Goal: Check status: Check status

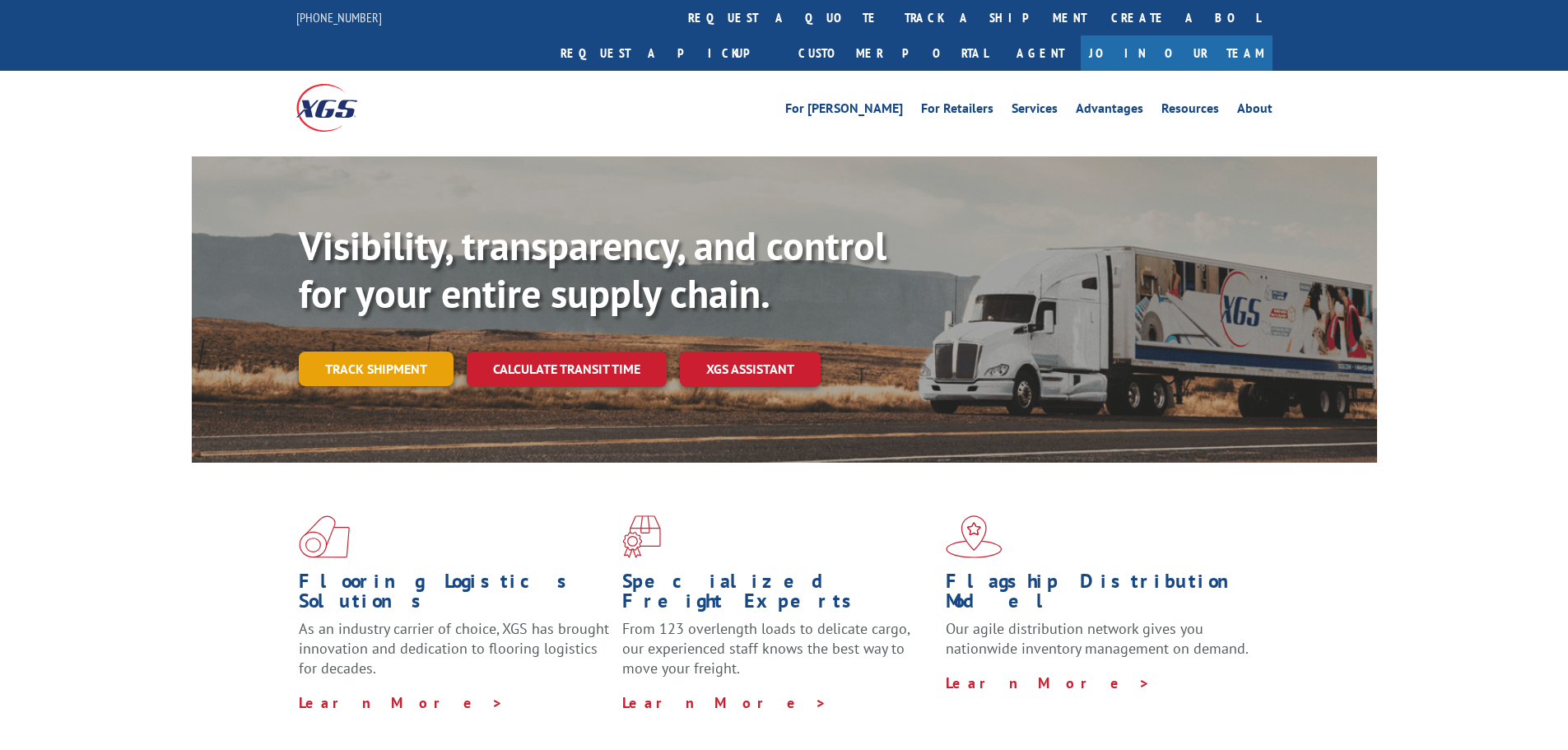
click at [386, 352] on link "Track shipment" at bounding box center [376, 368] width 155 height 34
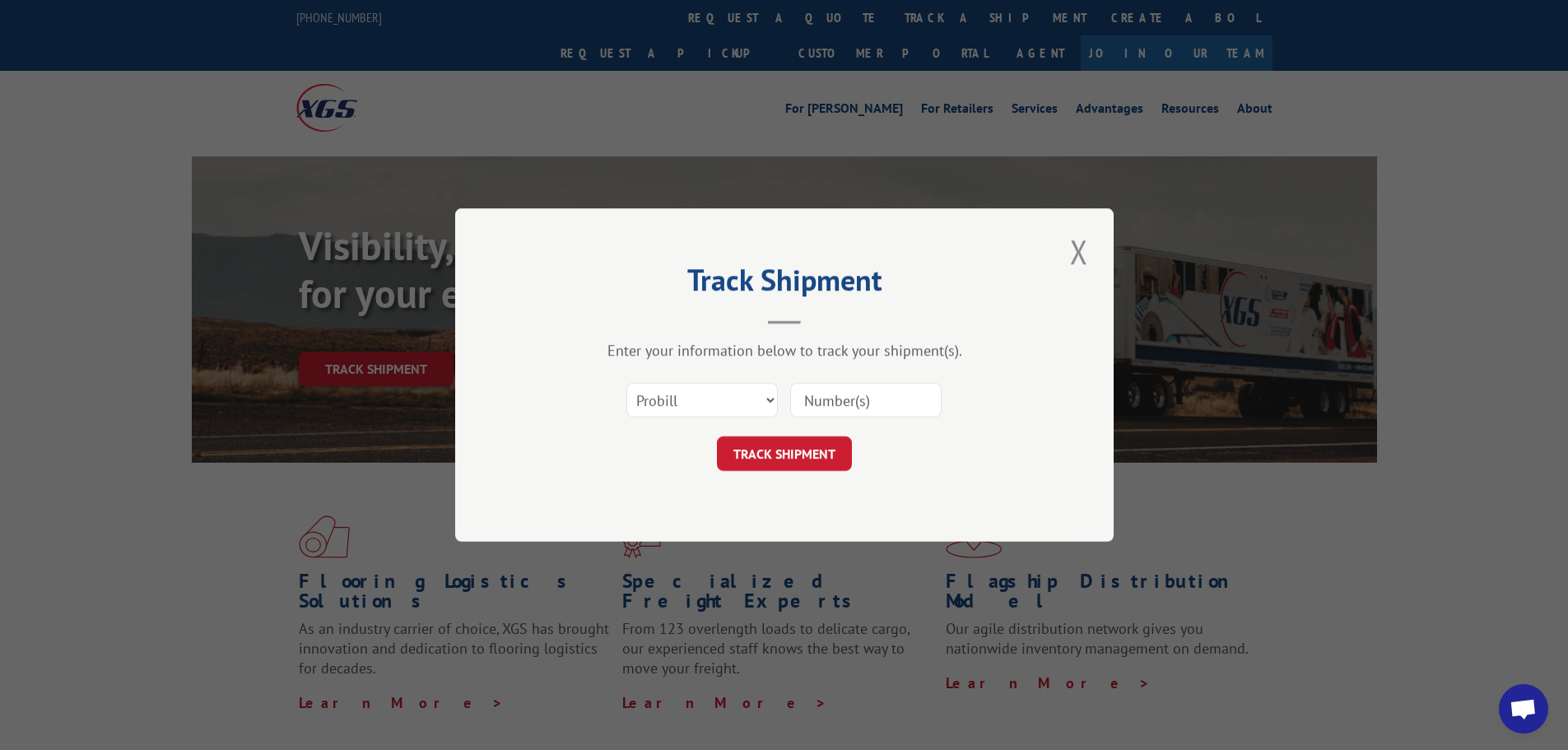
click at [830, 402] on input at bounding box center [865, 399] width 152 height 34
type input "17538585"
click button "TRACK SHIPMENT" at bounding box center [784, 453] width 135 height 34
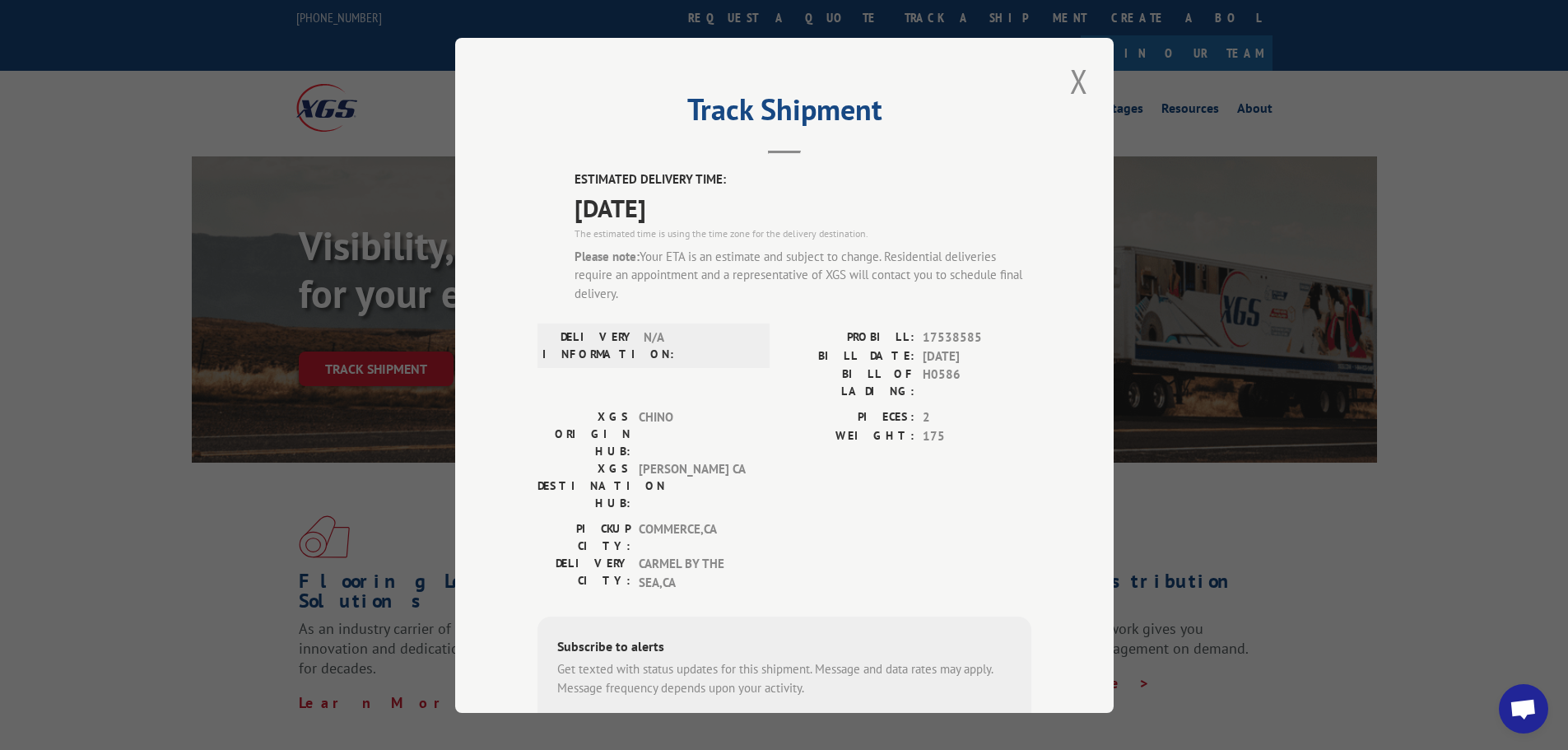
drag, startPoint x: 561, startPoint y: 209, endPoint x: 725, endPoint y: 206, distance: 164.0
click at [725, 206] on div "ESTIMATED DELIVERY TIME: [DATE] The estimated time is using the time zone for t…" at bounding box center [784, 505] width 493 height 670
click at [1068, 78] on button "Close modal" at bounding box center [1079, 81] width 28 height 45
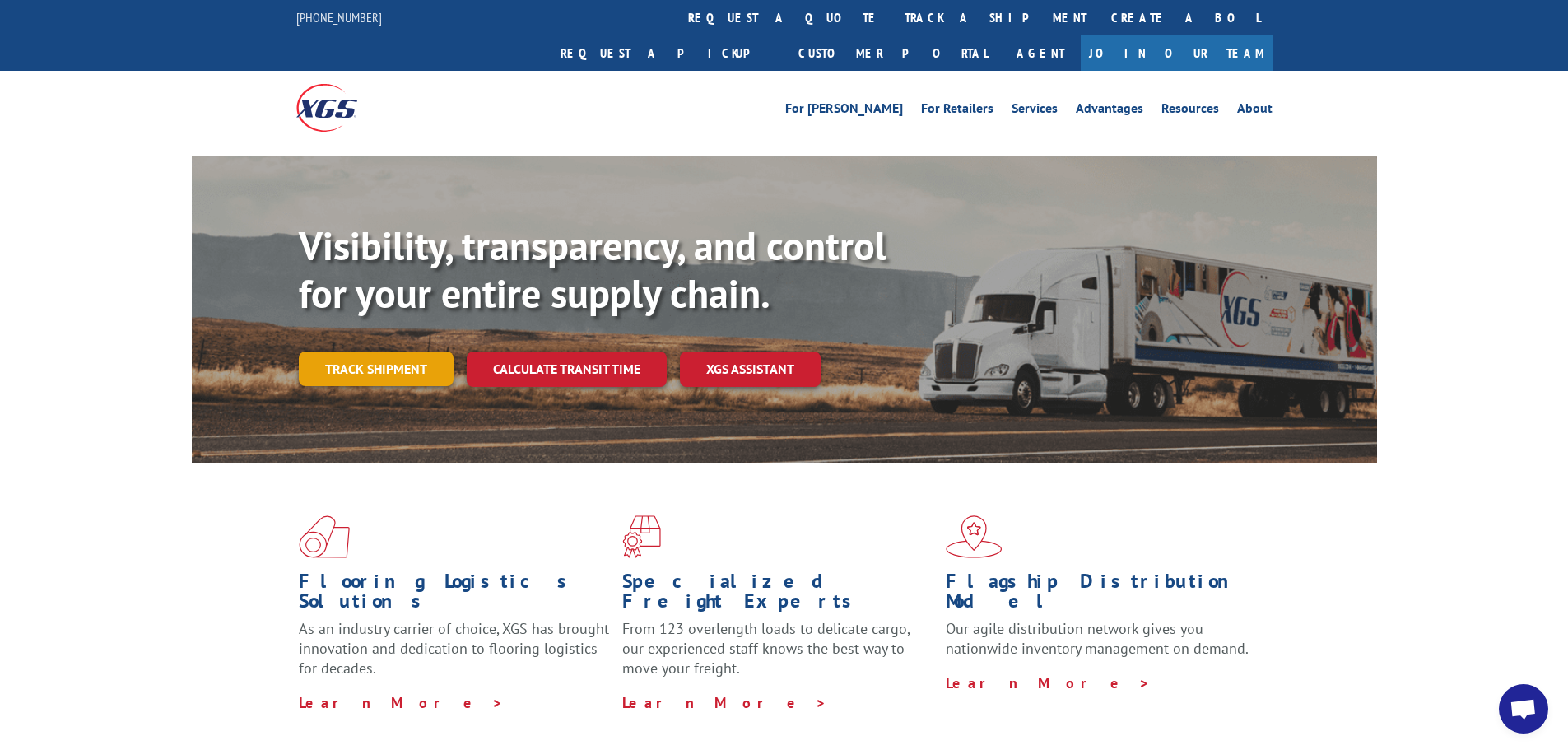
click at [362, 352] on link "Track shipment" at bounding box center [376, 368] width 155 height 34
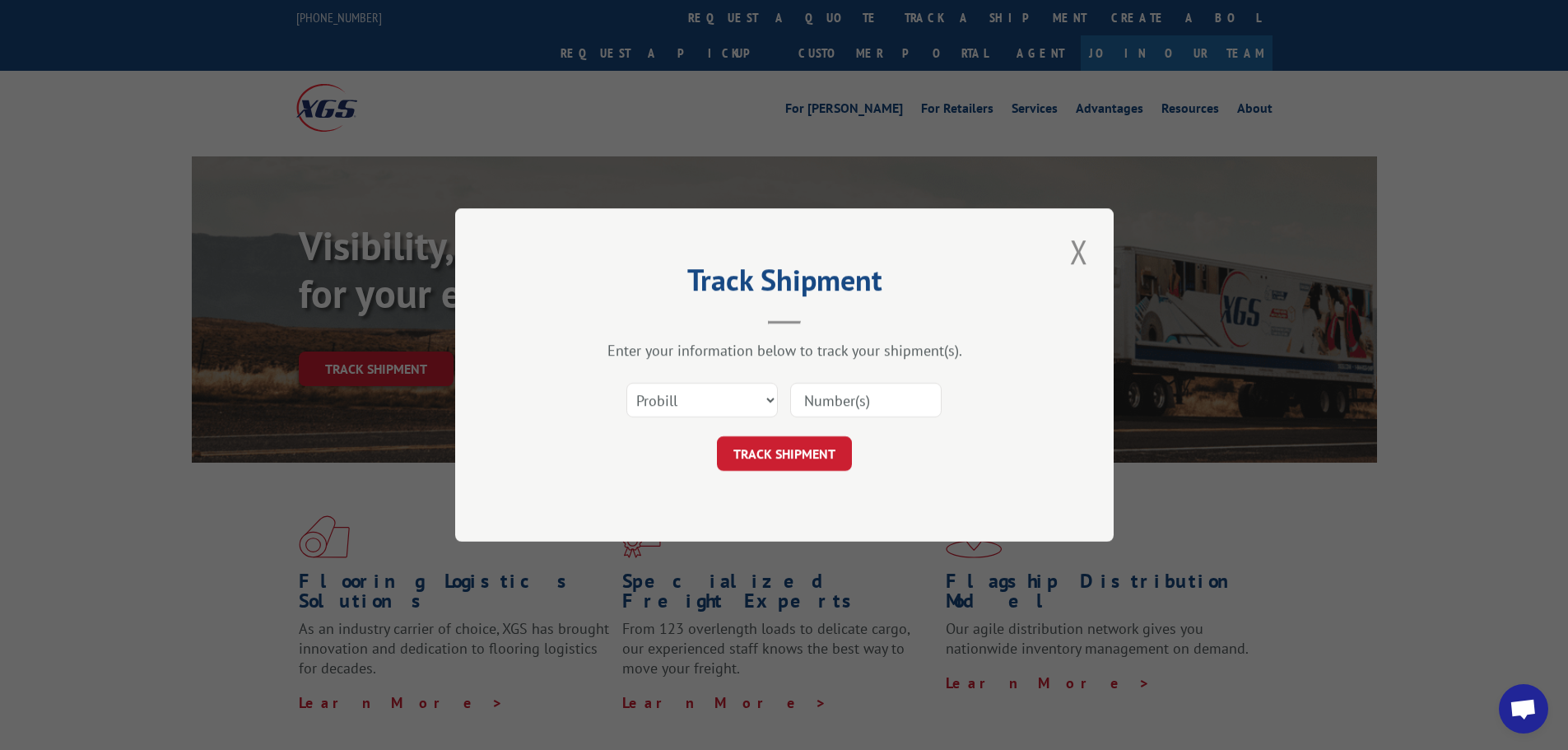
click at [884, 405] on input at bounding box center [865, 399] width 152 height 34
type input "17386594"
click button "TRACK SHIPMENT" at bounding box center [784, 453] width 135 height 34
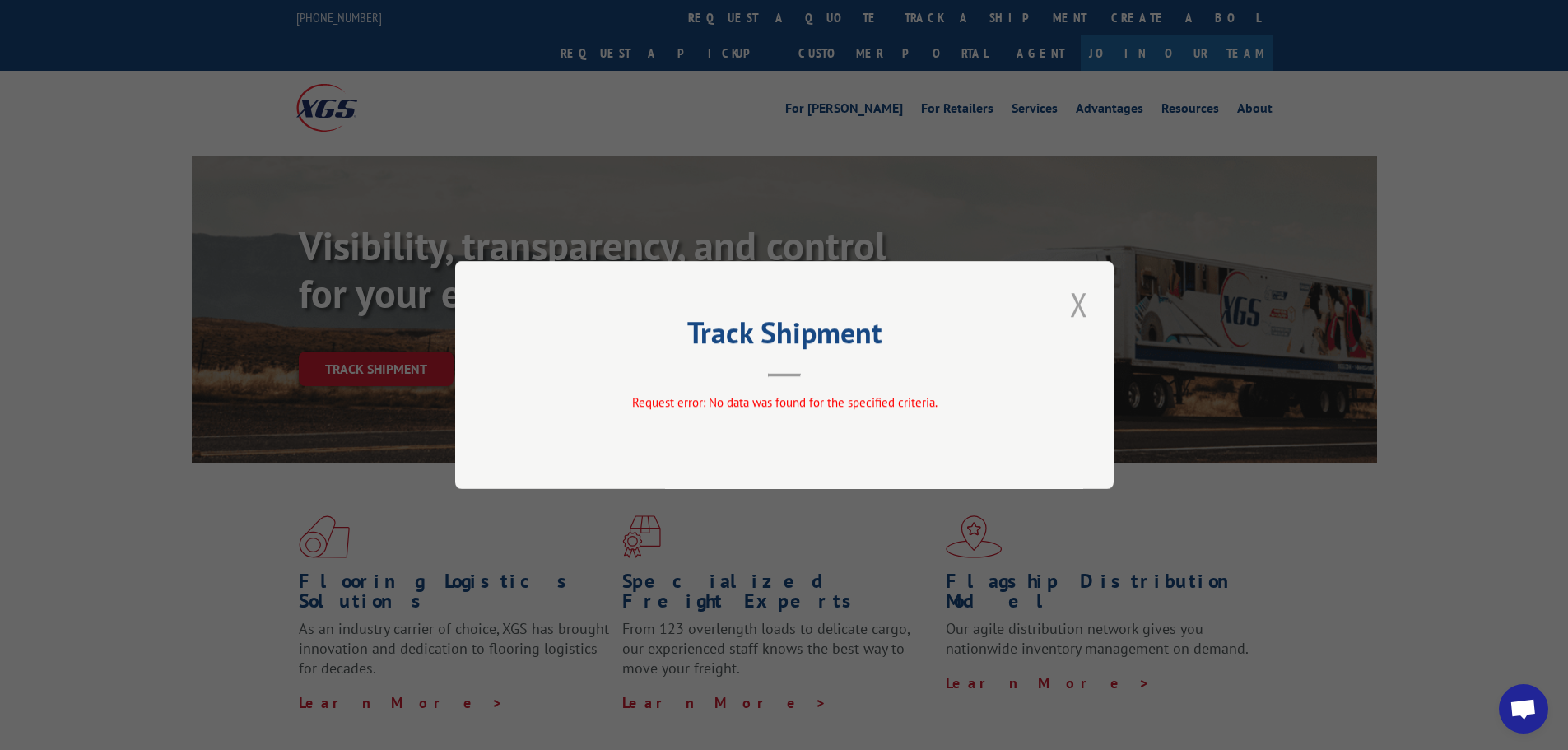
click at [1076, 302] on button "Close modal" at bounding box center [1079, 305] width 28 height 45
